Goal: Find specific page/section: Find specific page/section

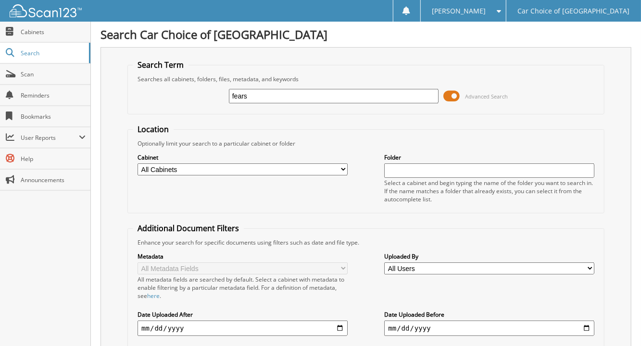
type input "fears"
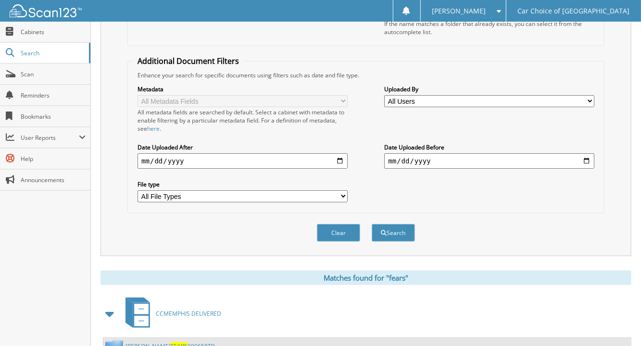
scroll to position [248, 0]
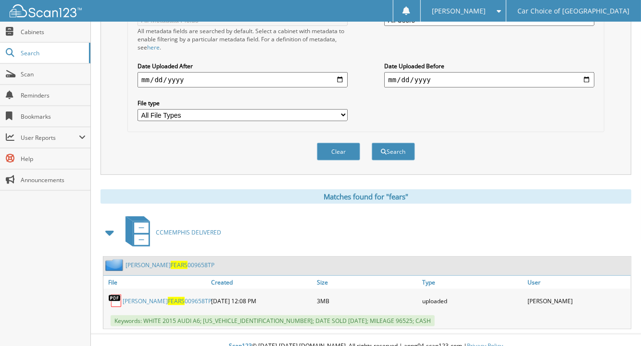
click at [177, 261] on link "[PERSON_NAME] 009658TP" at bounding box center [169, 265] width 89 height 8
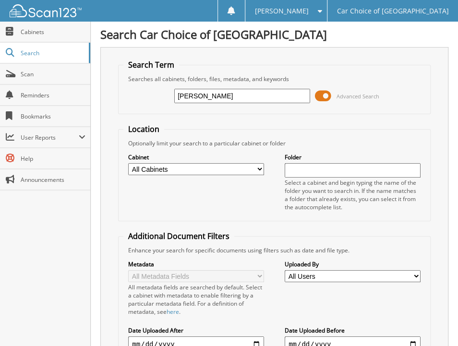
type input "[PERSON_NAME]"
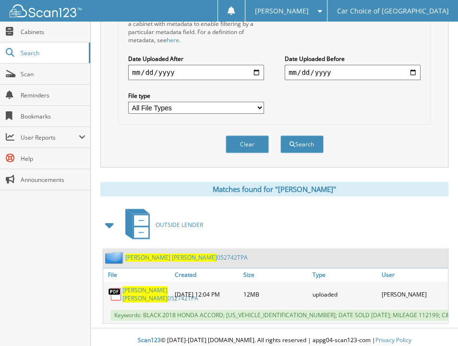
click at [193, 254] on link "CALVIN ARMSTRONG 052742TPA" at bounding box center [186, 258] width 123 height 8
